Goal: Information Seeking & Learning: Learn about a topic

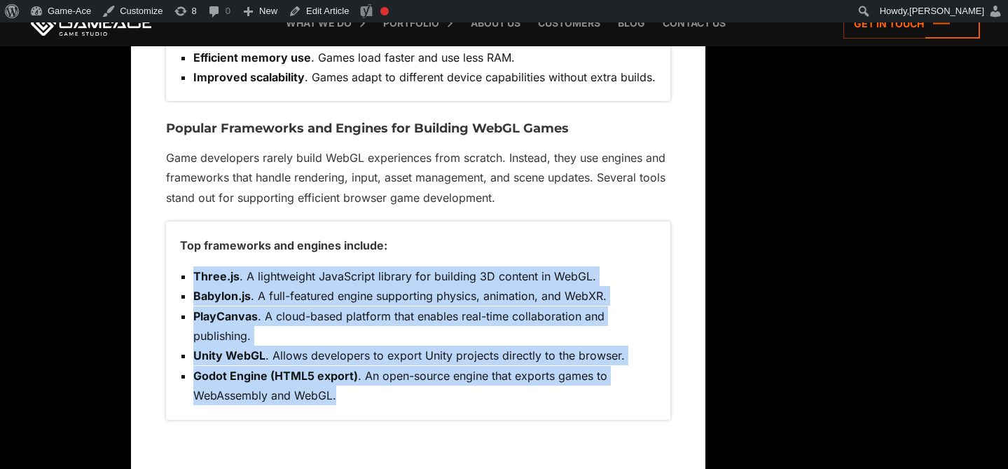
drag, startPoint x: 0, startPoint y: 0, endPoint x: 195, endPoint y: 273, distance: 335.6
click at [195, 273] on ul "Three.js . A lightweight JavaScript library for building 3D content in WebGL. B…" at bounding box center [418, 335] width 476 height 139
copy ul "Three.js . A lightweight JavaScript library for building 3D content in WebGL. B…"
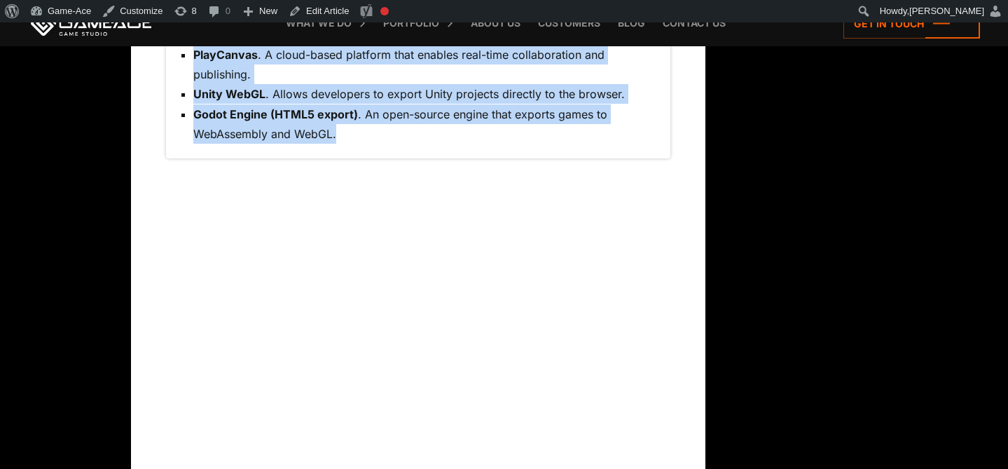
scroll to position [4504, 0]
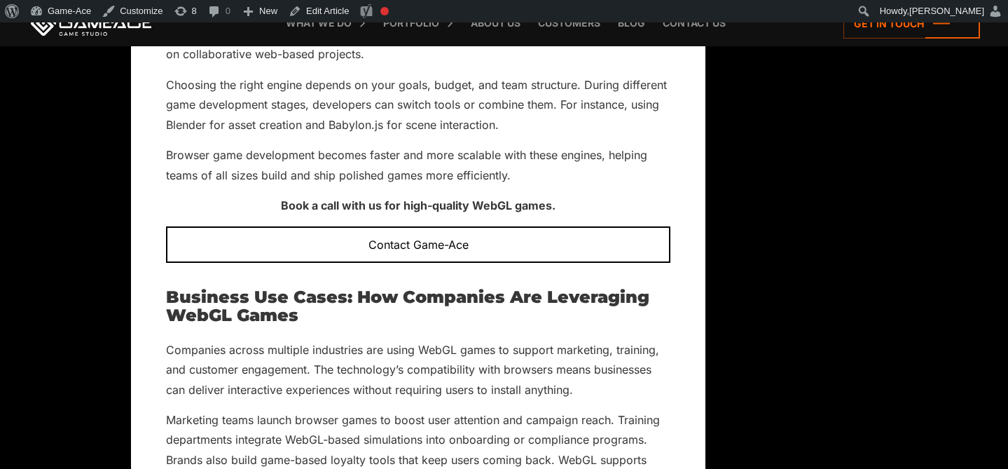
scroll to position [5168, 0]
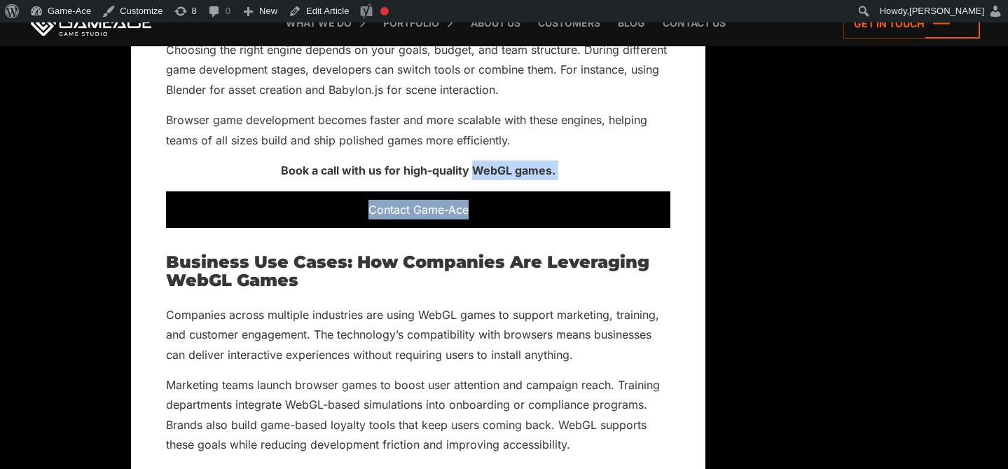
drag, startPoint x: 482, startPoint y: 170, endPoint x: 502, endPoint y: 210, distance: 45.1
click at [502, 210] on div "WebGL technology is changing how developers approach browser game development .…" at bounding box center [418, 180] width 505 height 9583
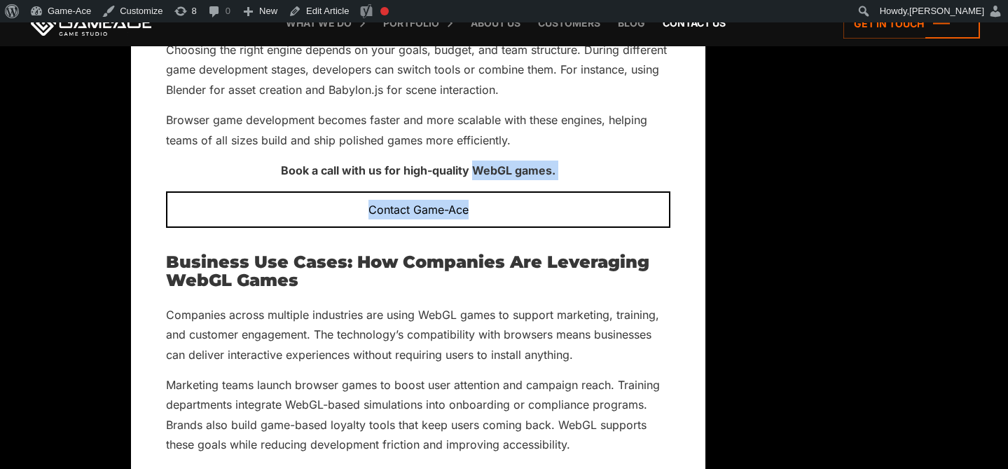
copy div "WebGL games. Contact Game-Ace"
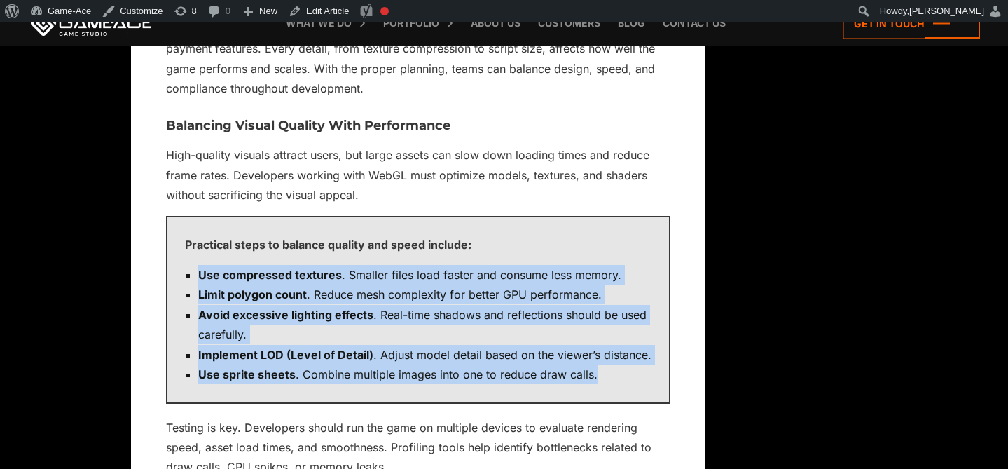
drag, startPoint x: 601, startPoint y: 379, endPoint x: 198, endPoint y: 275, distance: 416.9
click at [198, 275] on ul "Use compressed textures . Smaller files load faster and consume less memory. Li…" at bounding box center [418, 325] width 467 height 120
copy ul "Use compressed textures . Smaller files load faster and consume less memory. Li…"
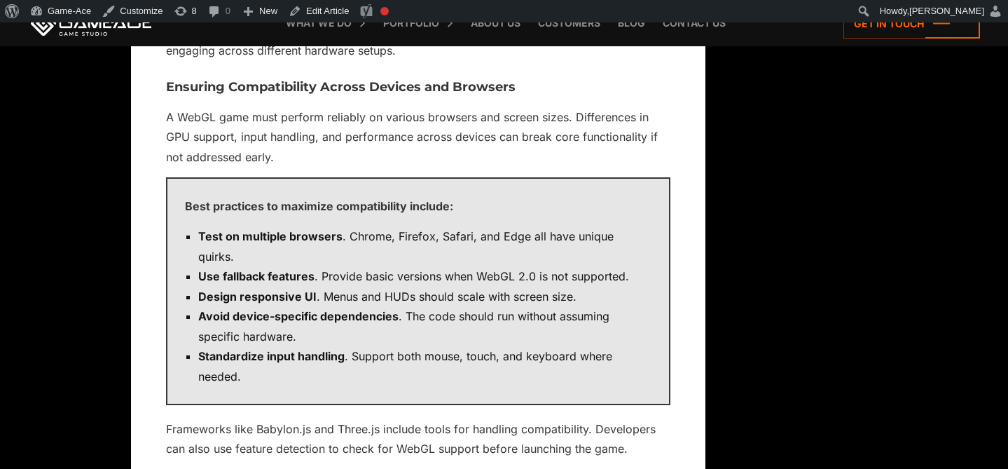
scroll to position [7830, 0]
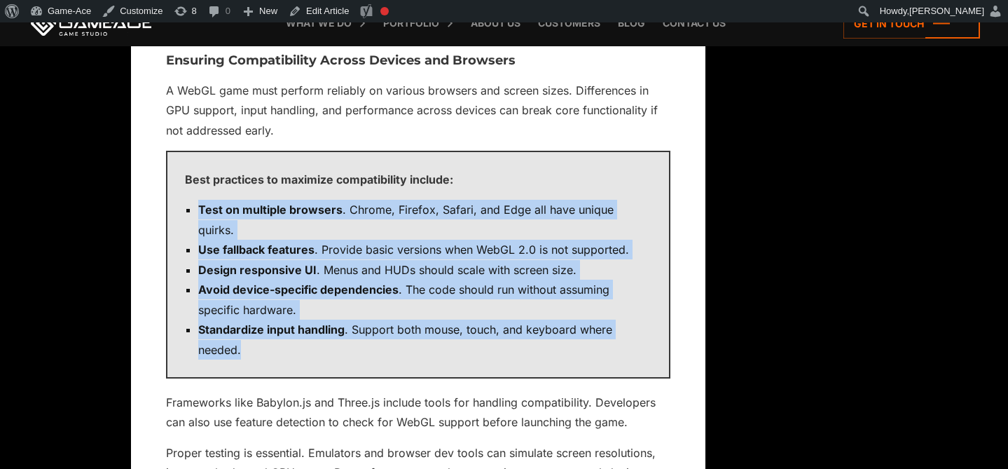
drag, startPoint x: 264, startPoint y: 327, endPoint x: 197, endPoint y: 221, distance: 126.0
click at [197, 221] on ul "Test on multiple browsers . Chrome, Firefox, Safari, and Edge all have unique q…" at bounding box center [418, 280] width 467 height 160
copy ul "Test on multiple browsers . Chrome, Firefox, Safari, and Edge all have unique q…"
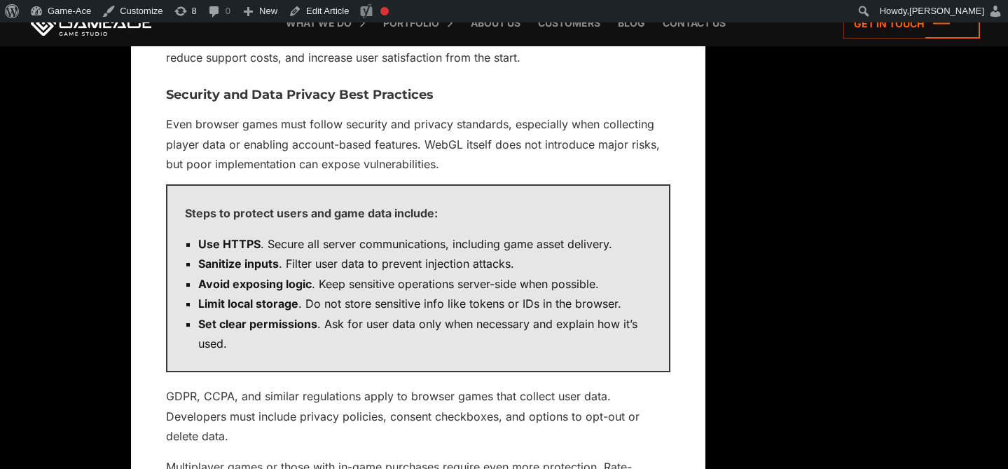
scroll to position [8289, 0]
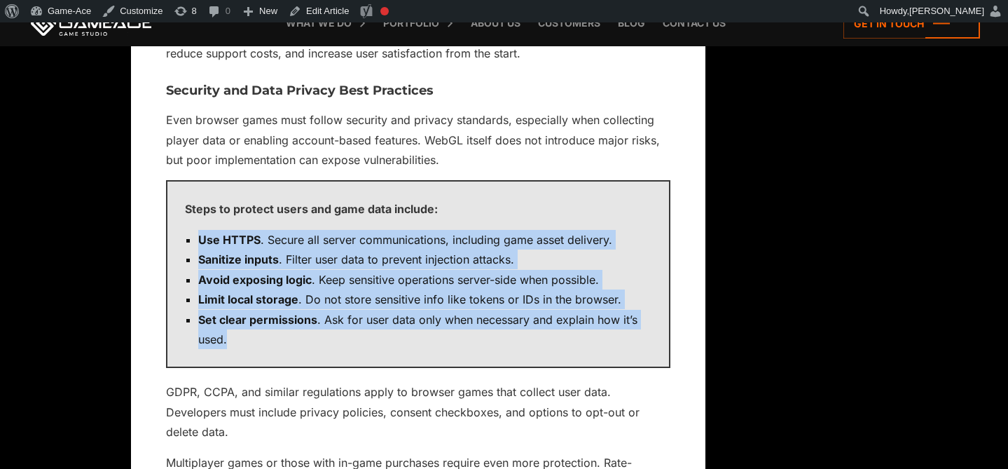
drag, startPoint x: 238, startPoint y: 316, endPoint x: 186, endPoint y: 210, distance: 117.5
click at [186, 210] on div "Steps to protect users and game data include: Use HTTPS . Secure all server com…" at bounding box center [418, 274] width 505 height 188
copy ul "Use HTTPS . Secure all server communications, including game asset delivery. Sa…"
